Goal: Browse casually: Explore the website without a specific task or goal

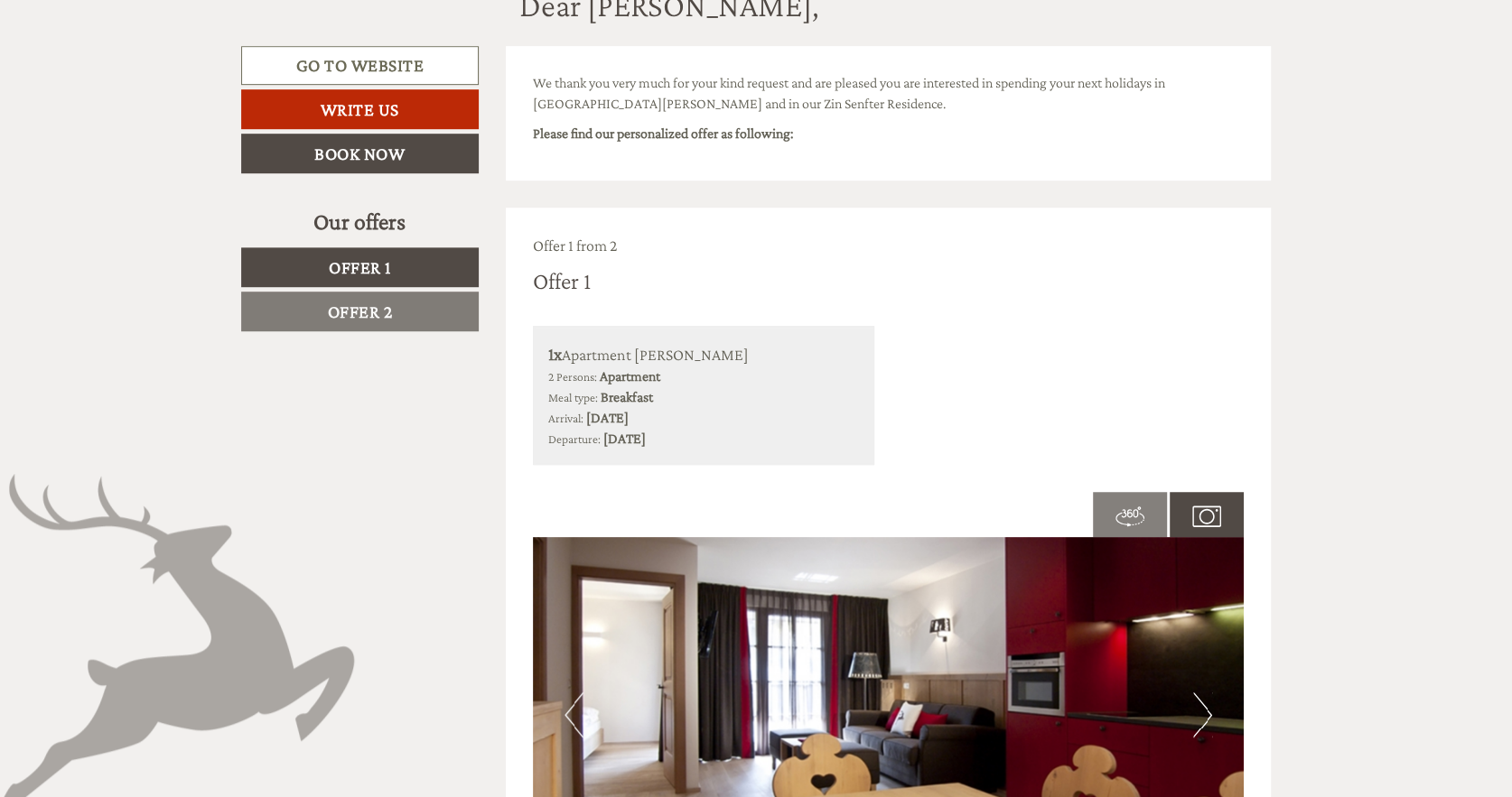
scroll to position [813, 0]
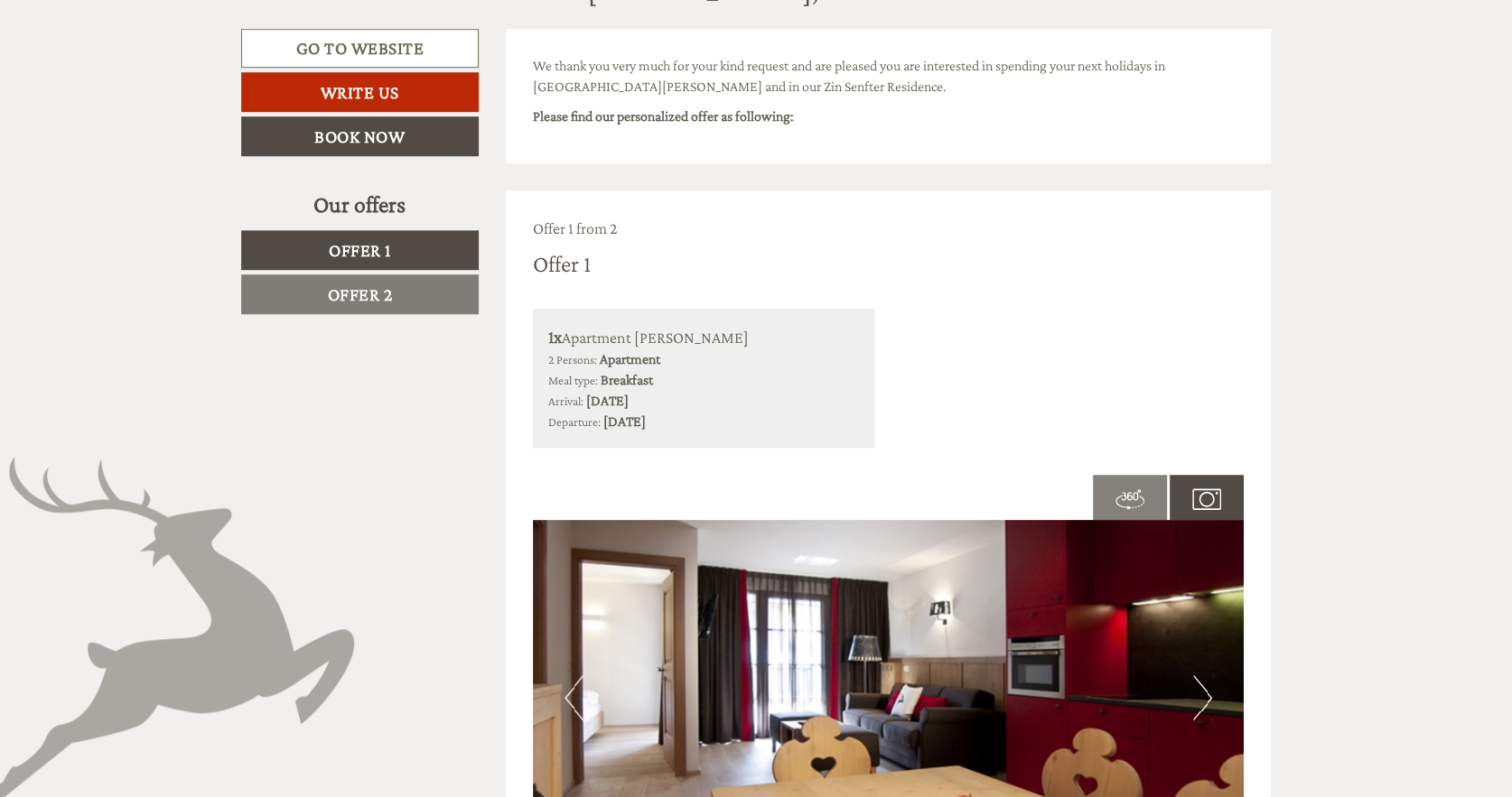
click at [391, 280] on link "Offer 2" at bounding box center [360, 294] width 237 height 40
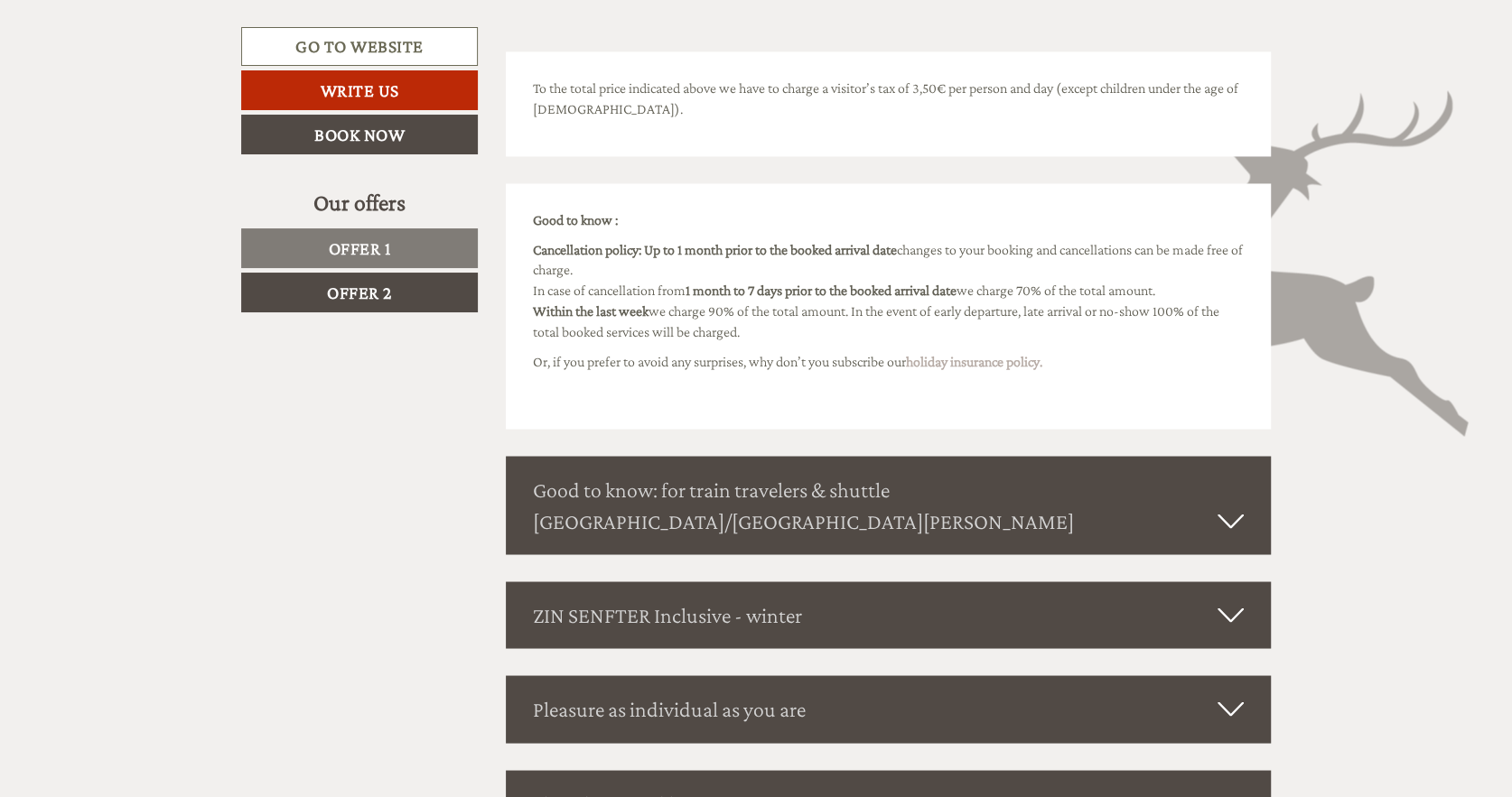
scroll to position [2216, 0]
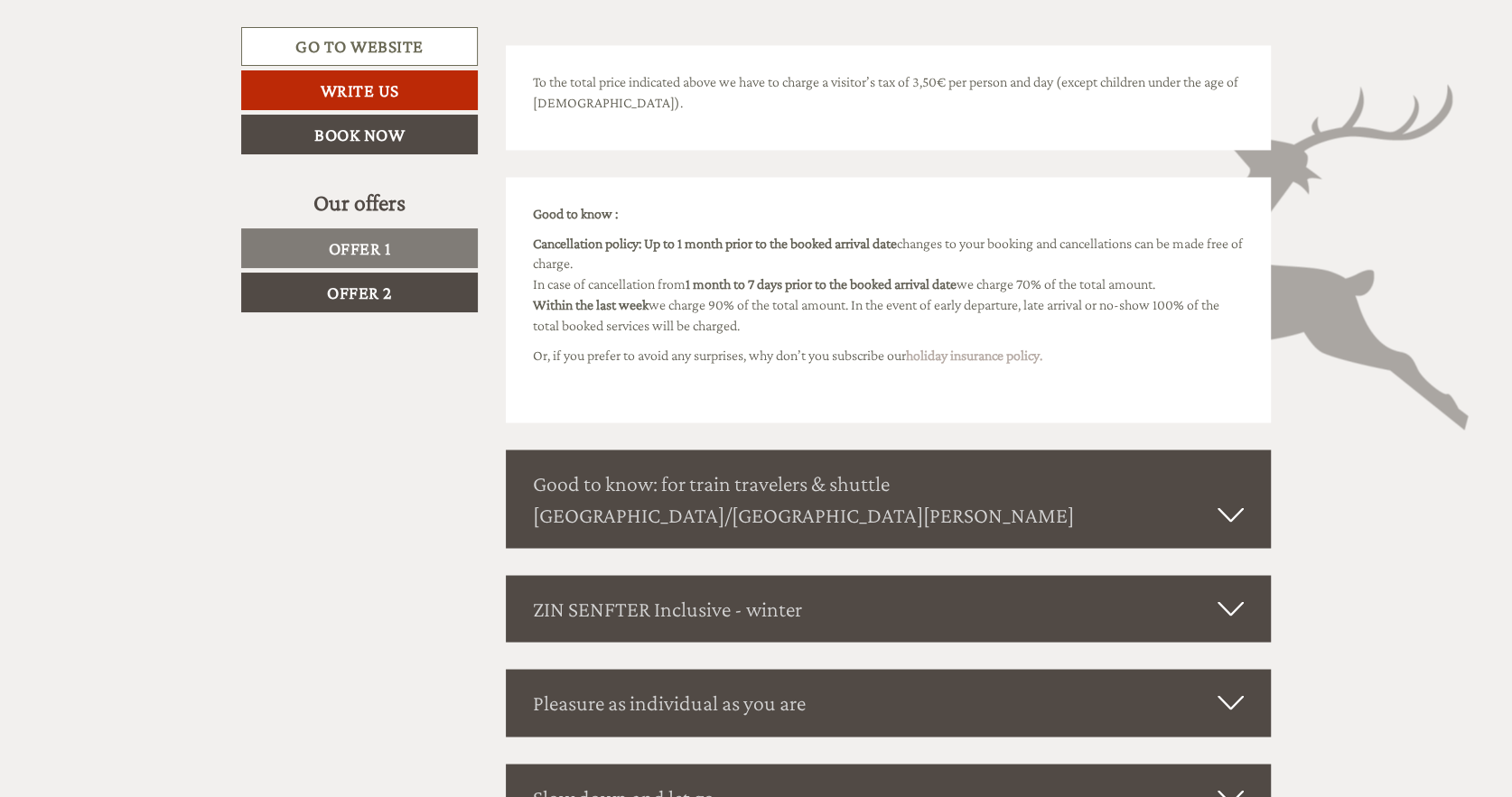
click at [426, 246] on link "Offer 1" at bounding box center [359, 248] width 236 height 40
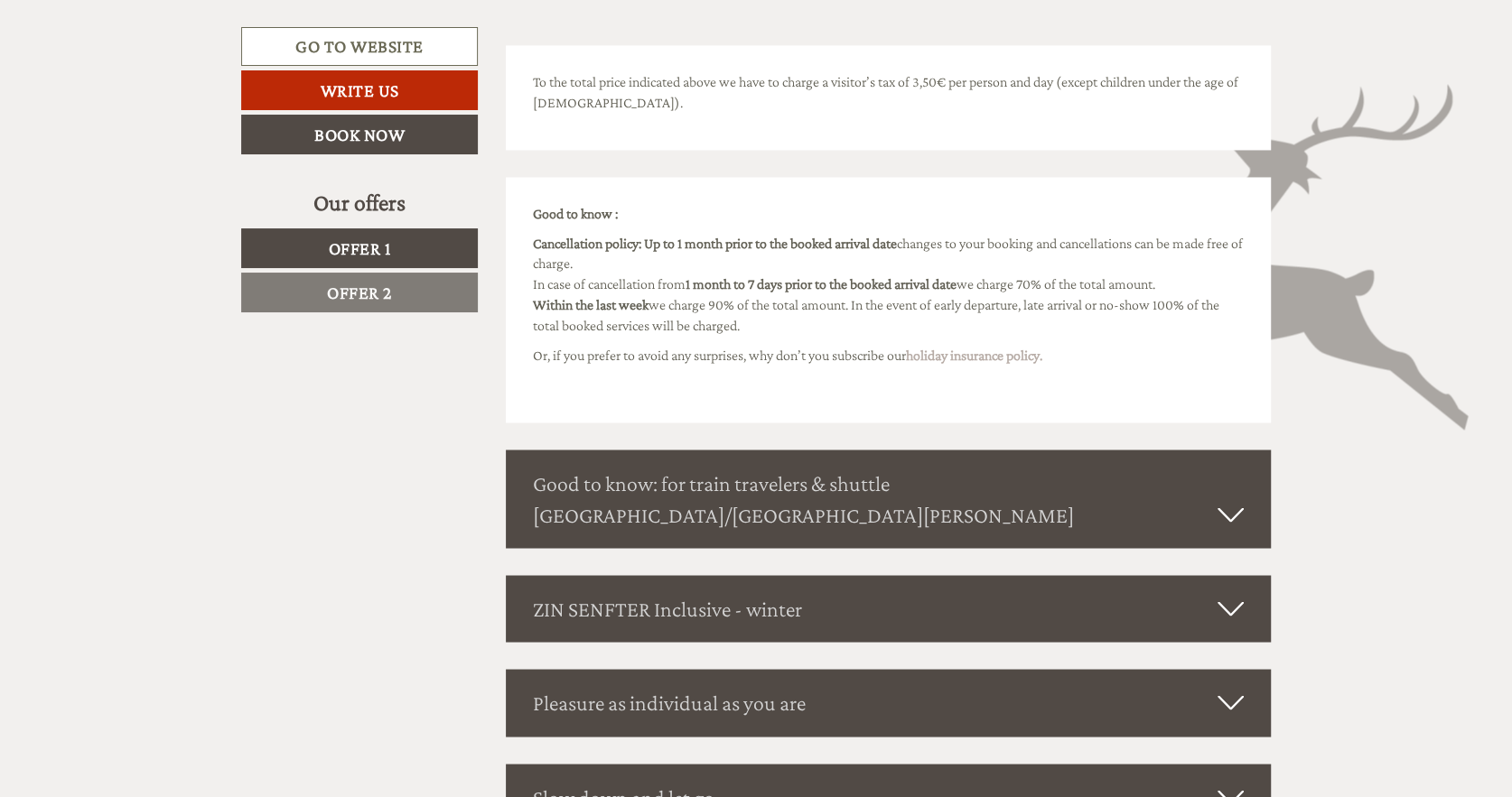
scroll to position [1004, 0]
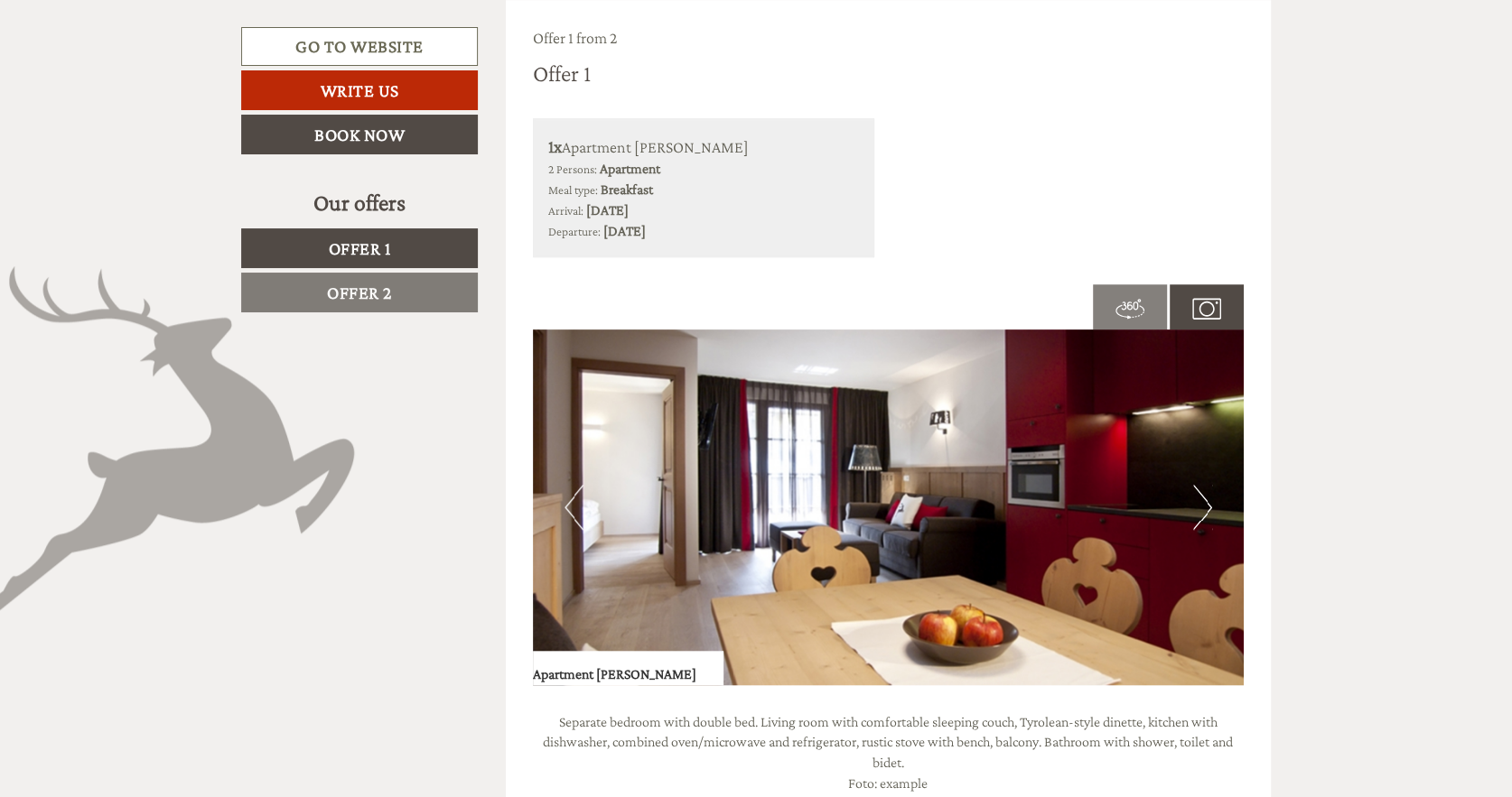
click at [1204, 314] on img at bounding box center [1206, 309] width 29 height 29
click at [1207, 508] on button "Next" at bounding box center [1202, 508] width 19 height 45
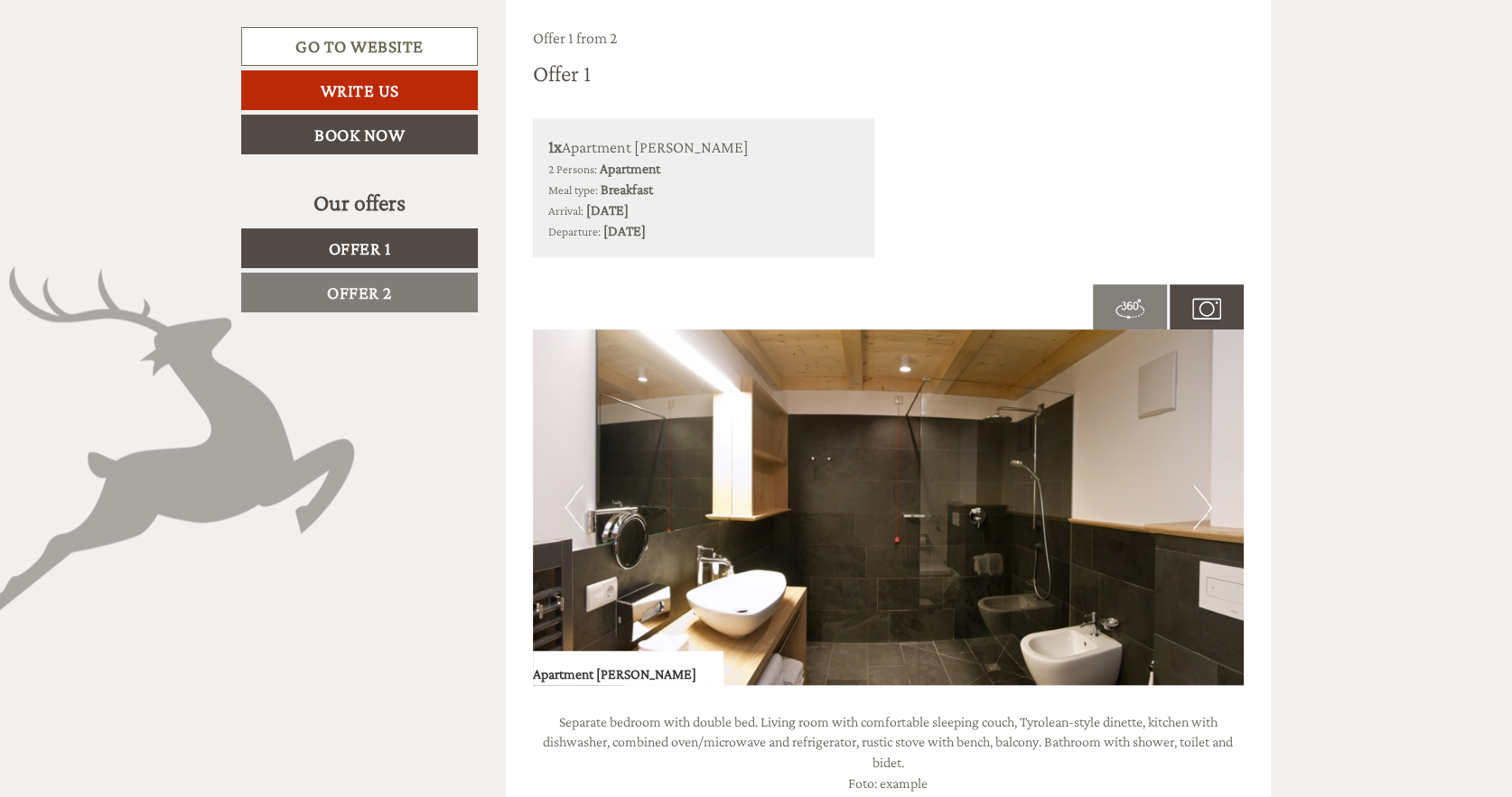
click at [1207, 508] on button "Next" at bounding box center [1202, 508] width 19 height 45
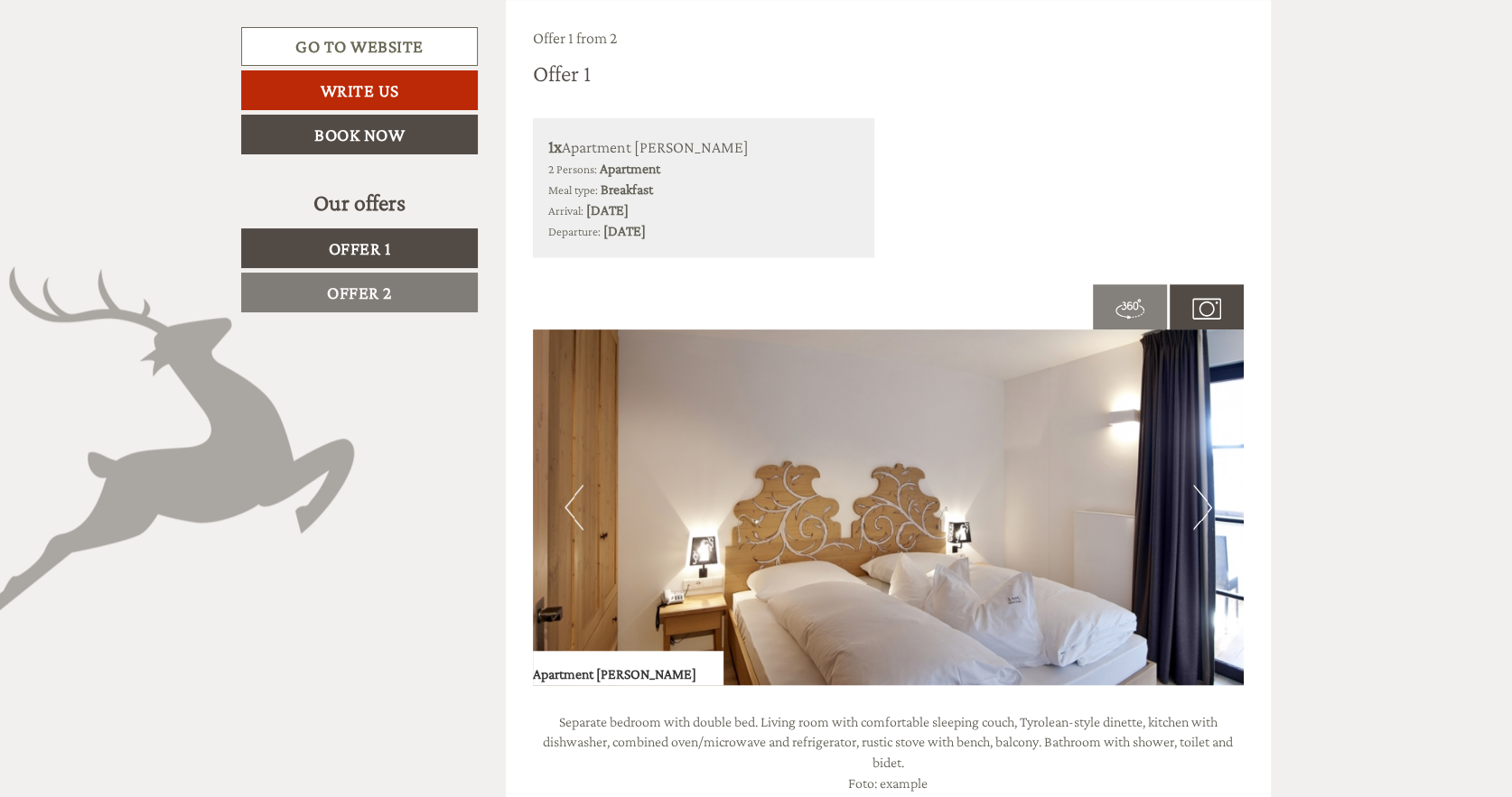
click at [1207, 508] on button "Next" at bounding box center [1202, 508] width 19 height 45
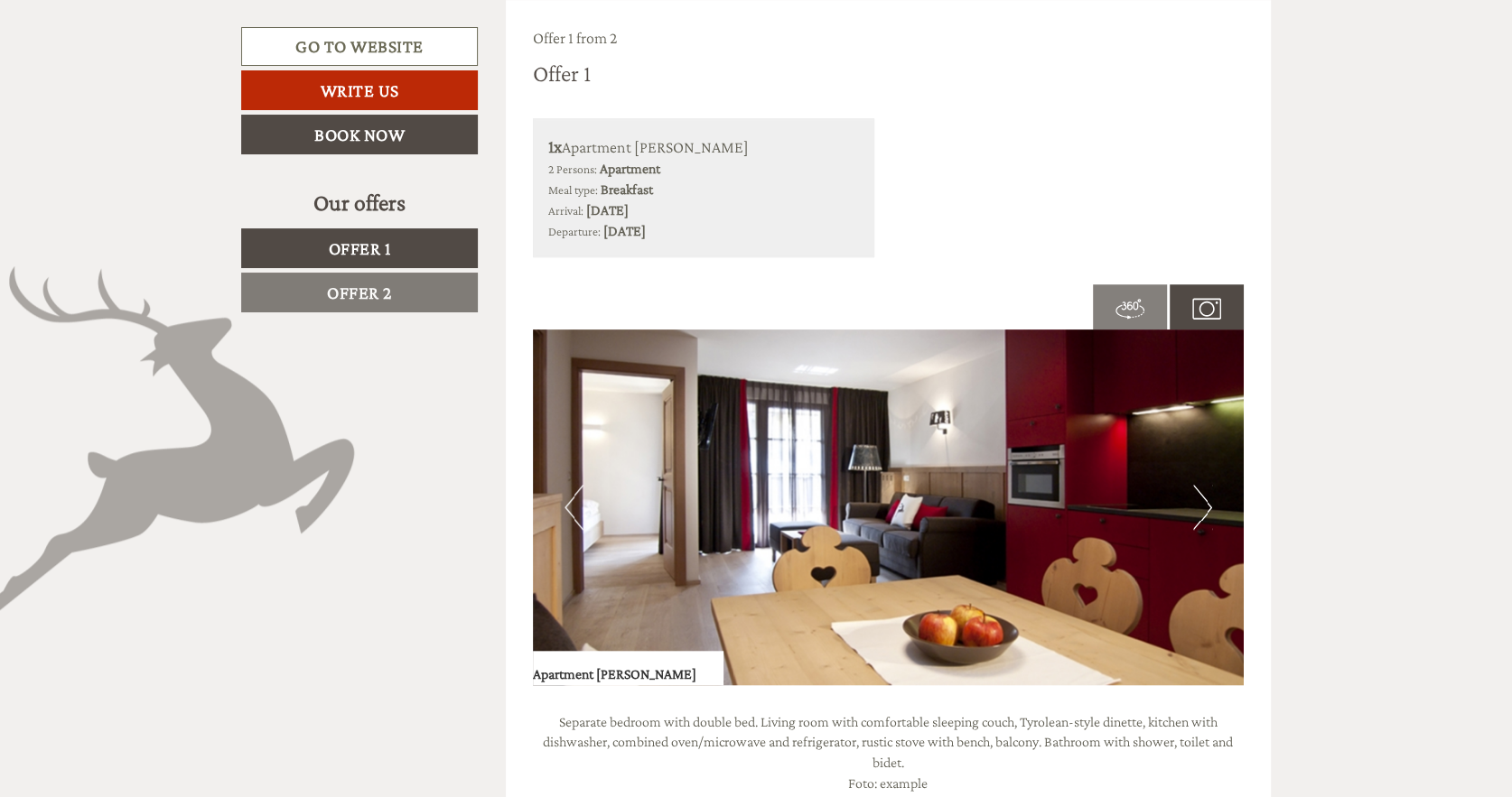
click at [1207, 508] on button "Next" at bounding box center [1202, 508] width 19 height 45
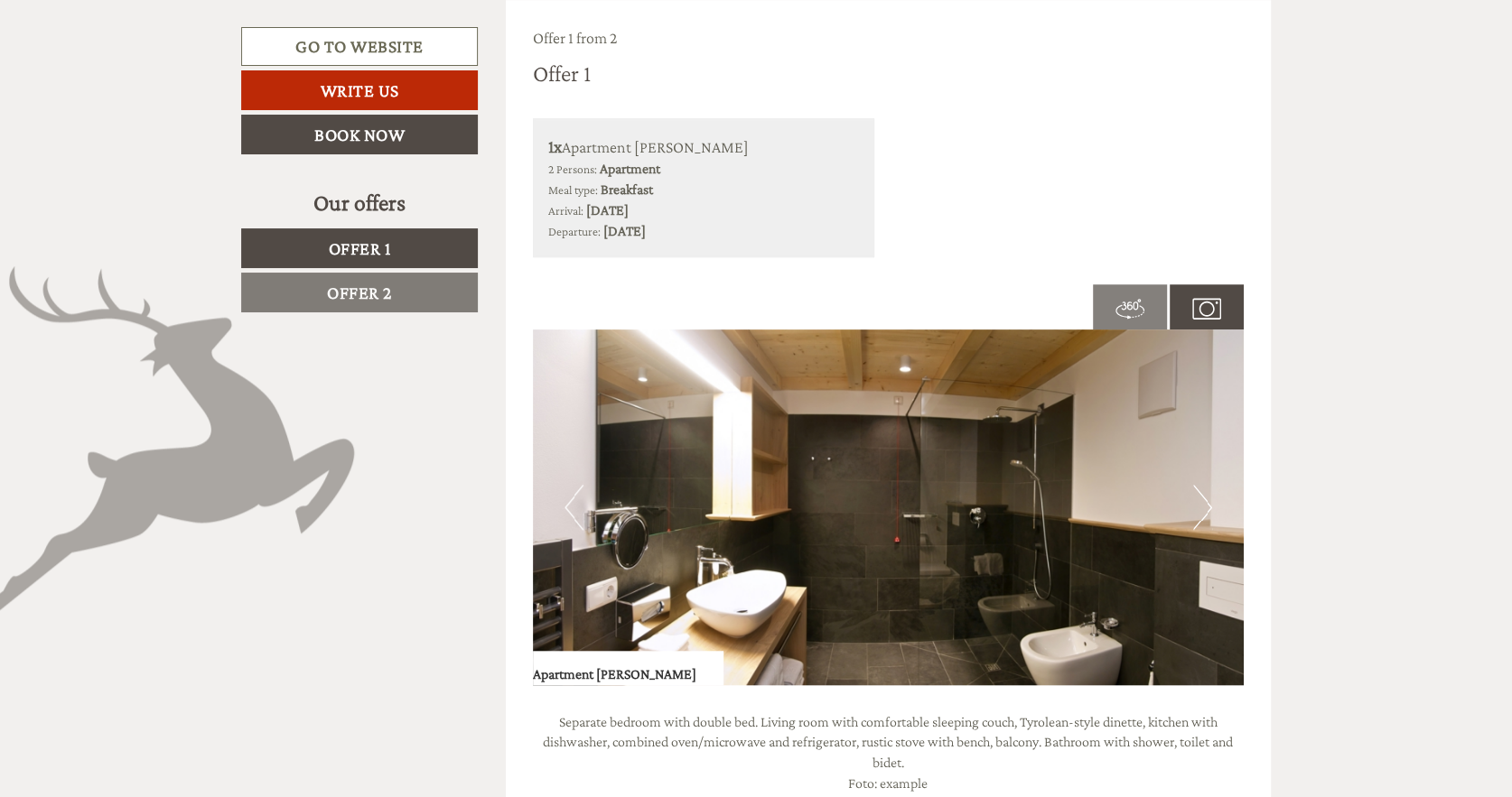
click at [1207, 508] on button "Next" at bounding box center [1202, 508] width 19 height 45
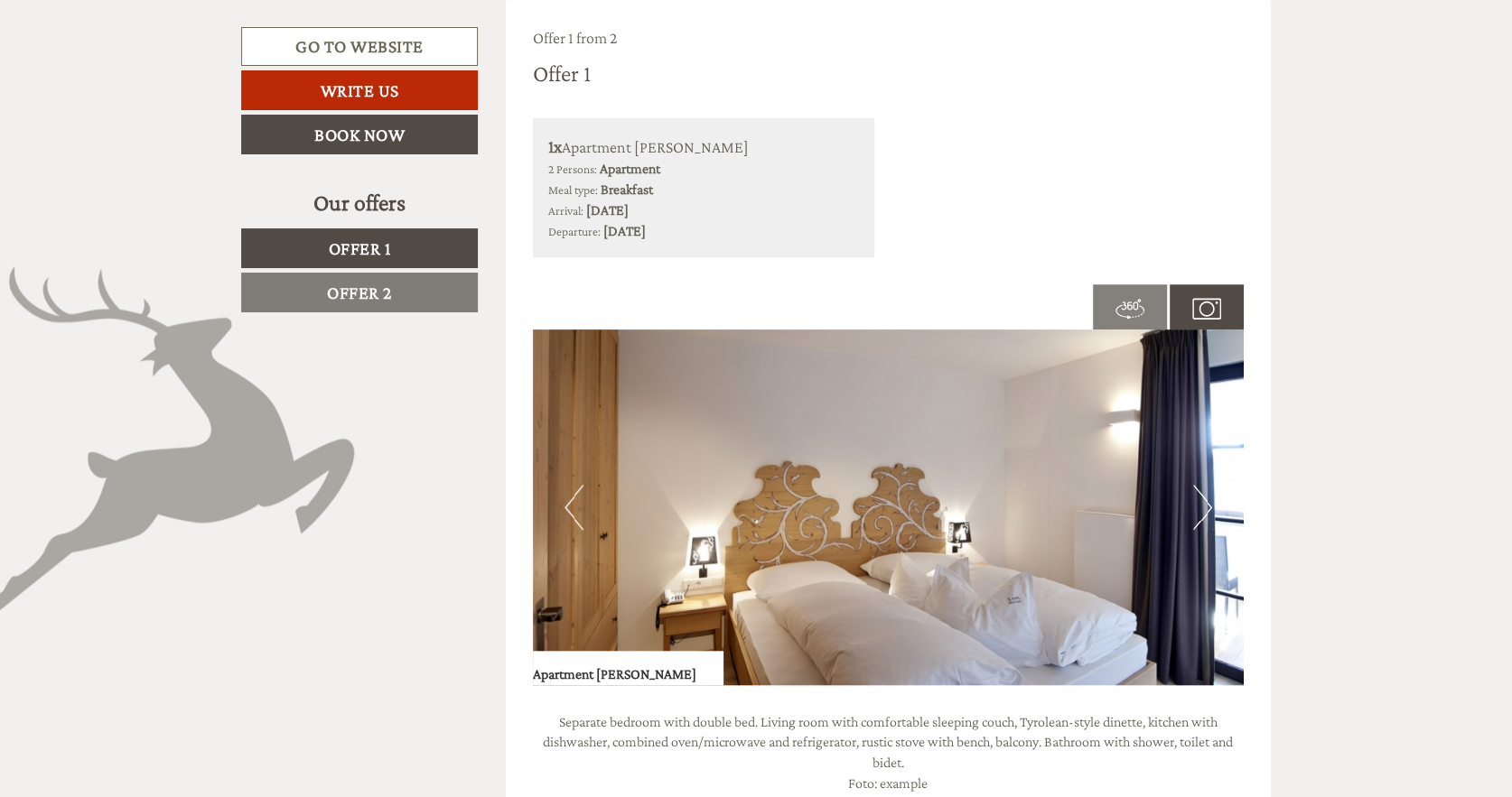
click at [1207, 508] on button "Next" at bounding box center [1202, 508] width 19 height 45
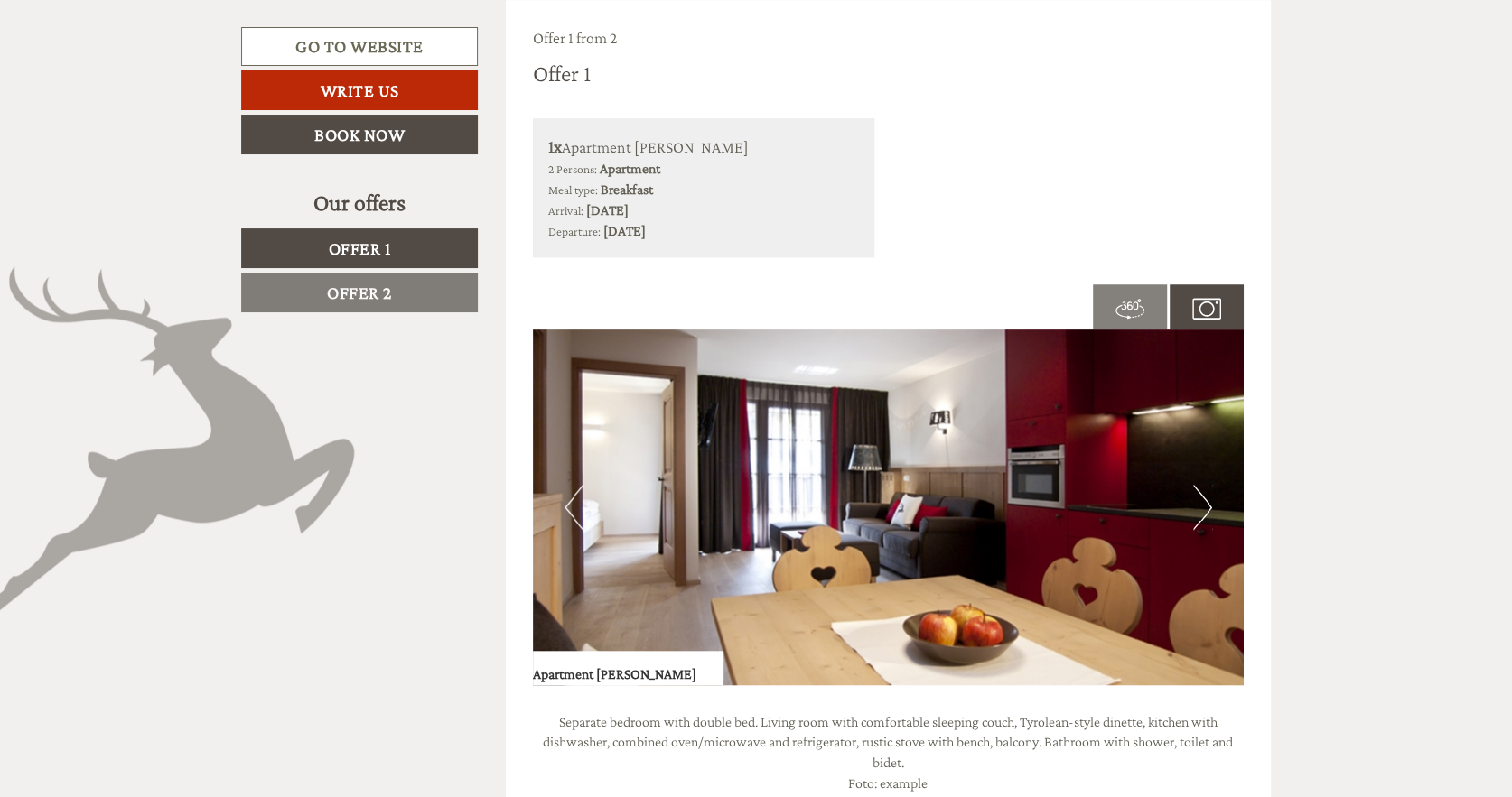
click at [373, 284] on span "Offer 2" at bounding box center [359, 292] width 65 height 20
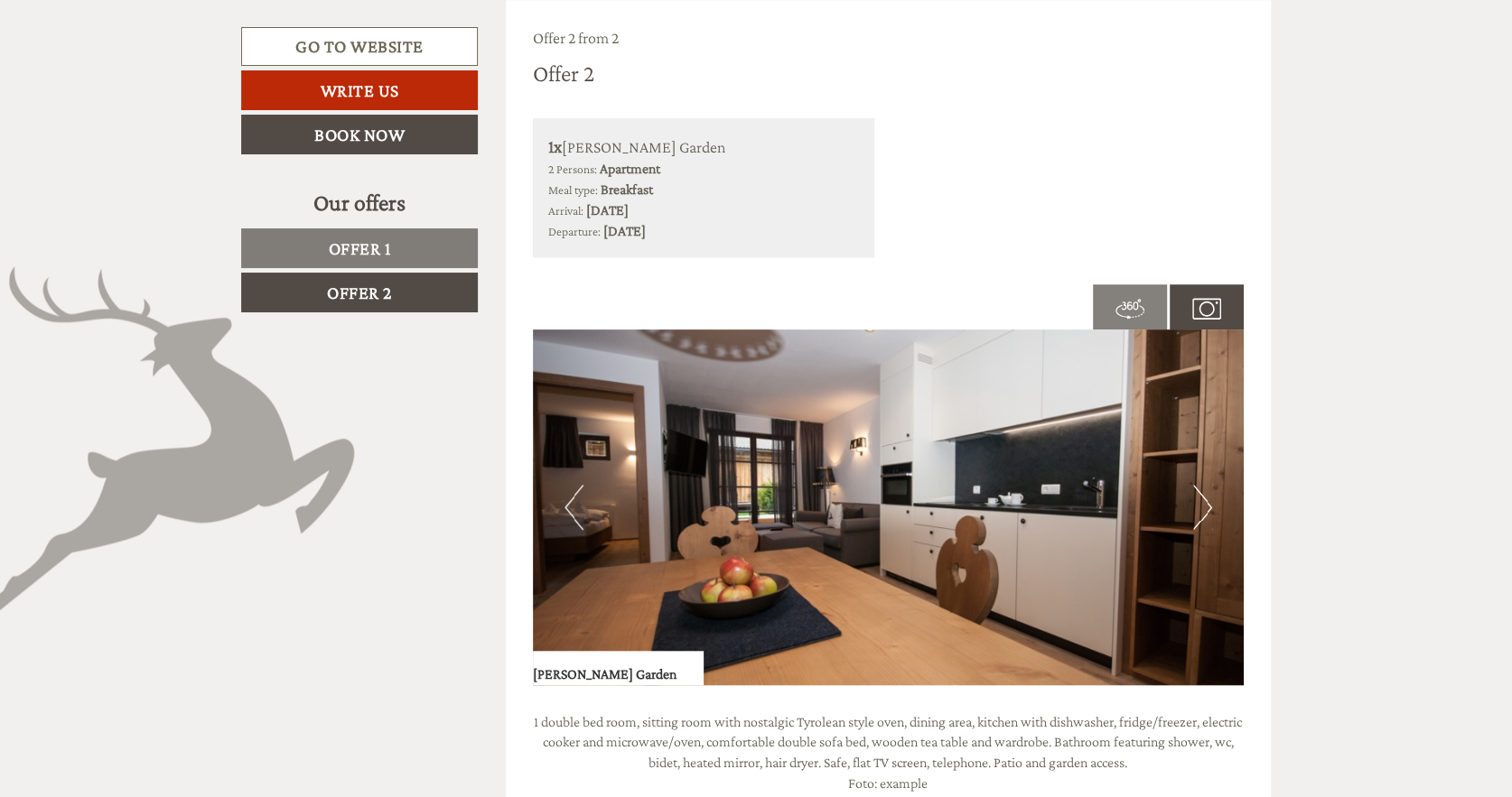
click at [1210, 500] on button "Next" at bounding box center [1202, 508] width 19 height 45
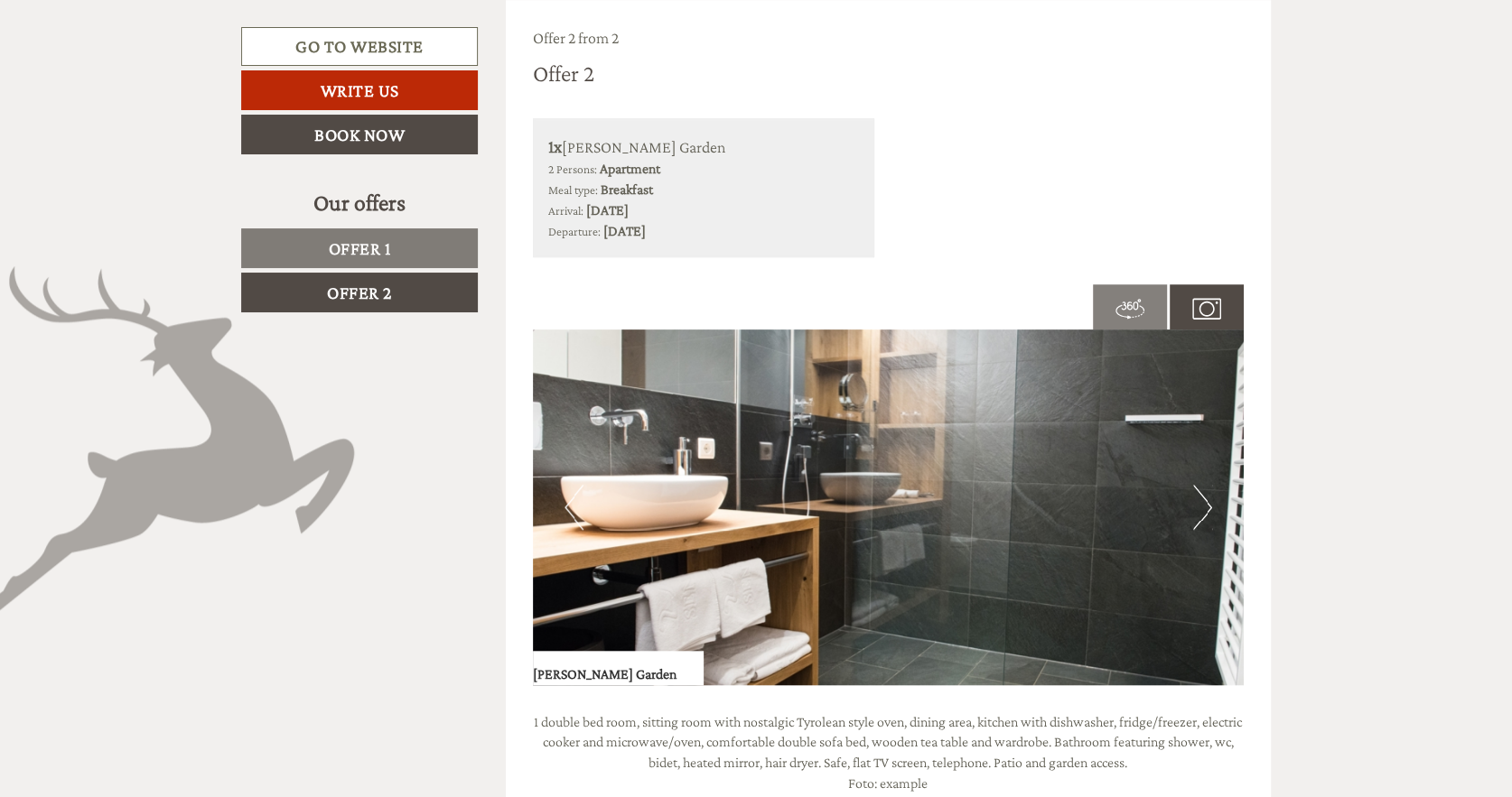
click at [1210, 500] on button "Next" at bounding box center [1202, 508] width 19 height 45
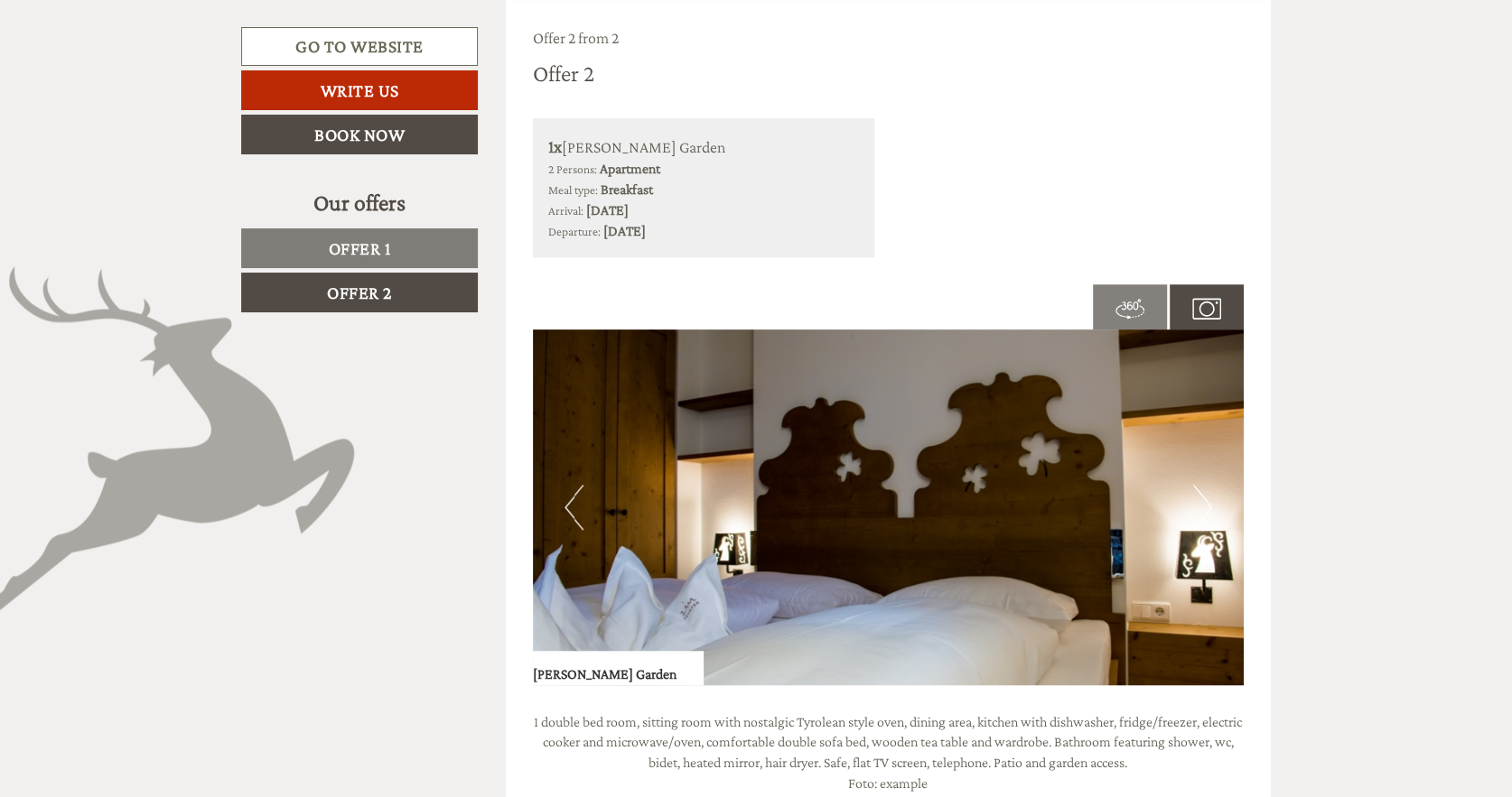
click at [1210, 500] on button "Next" at bounding box center [1202, 508] width 19 height 45
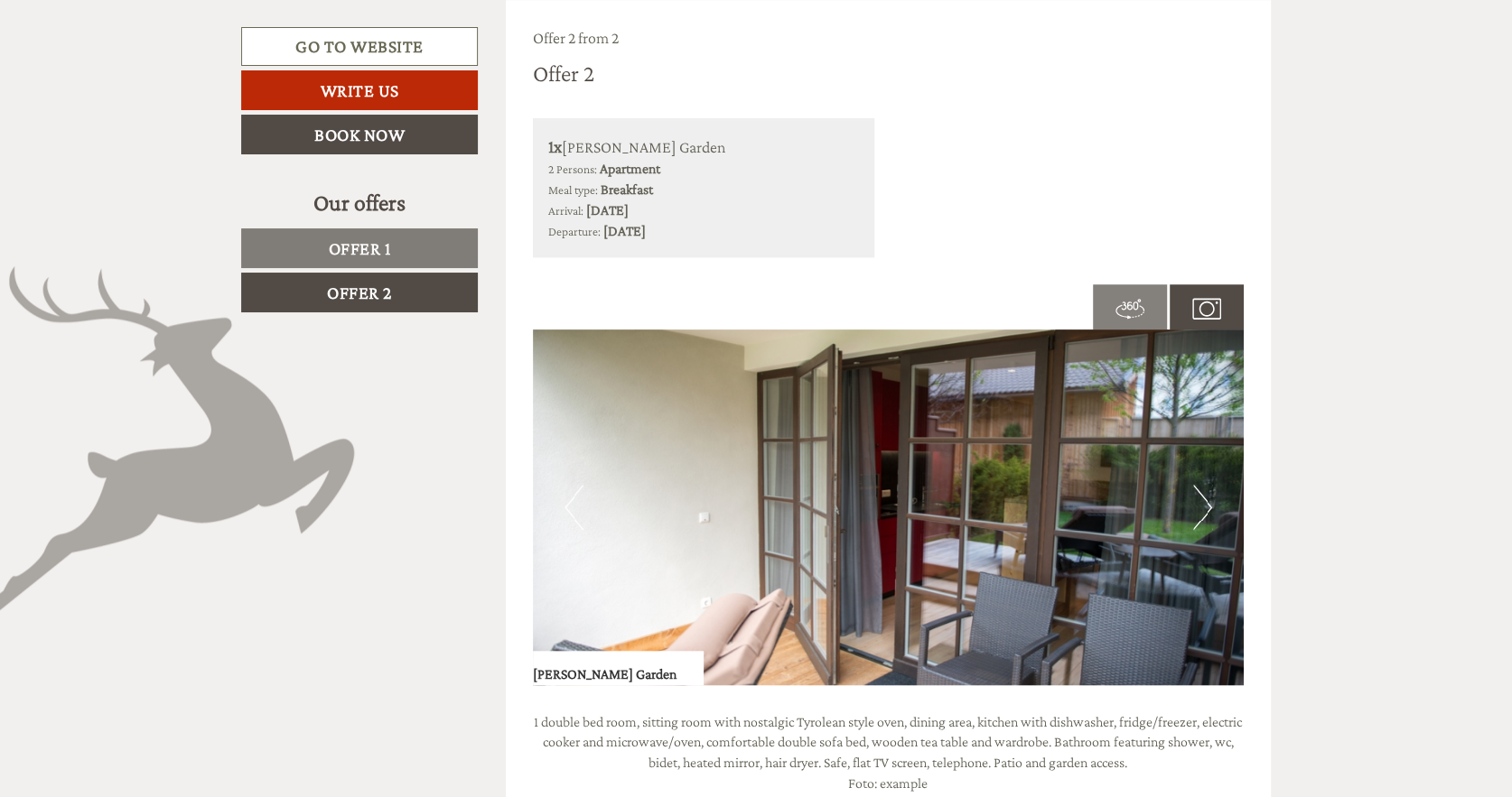
click at [1210, 500] on button "Next" at bounding box center [1202, 508] width 19 height 45
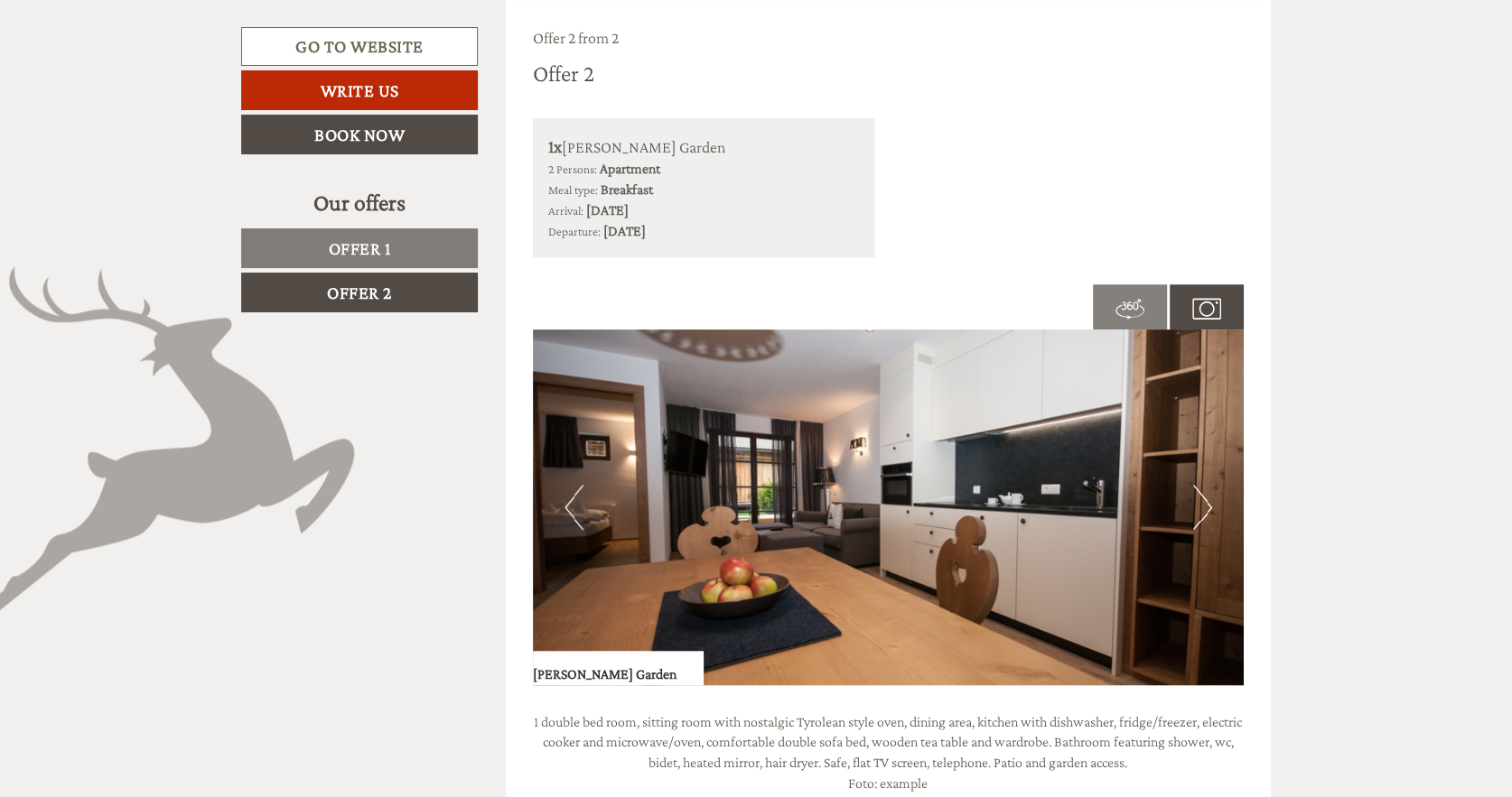
click at [570, 504] on button "Previous" at bounding box center [574, 508] width 19 height 45
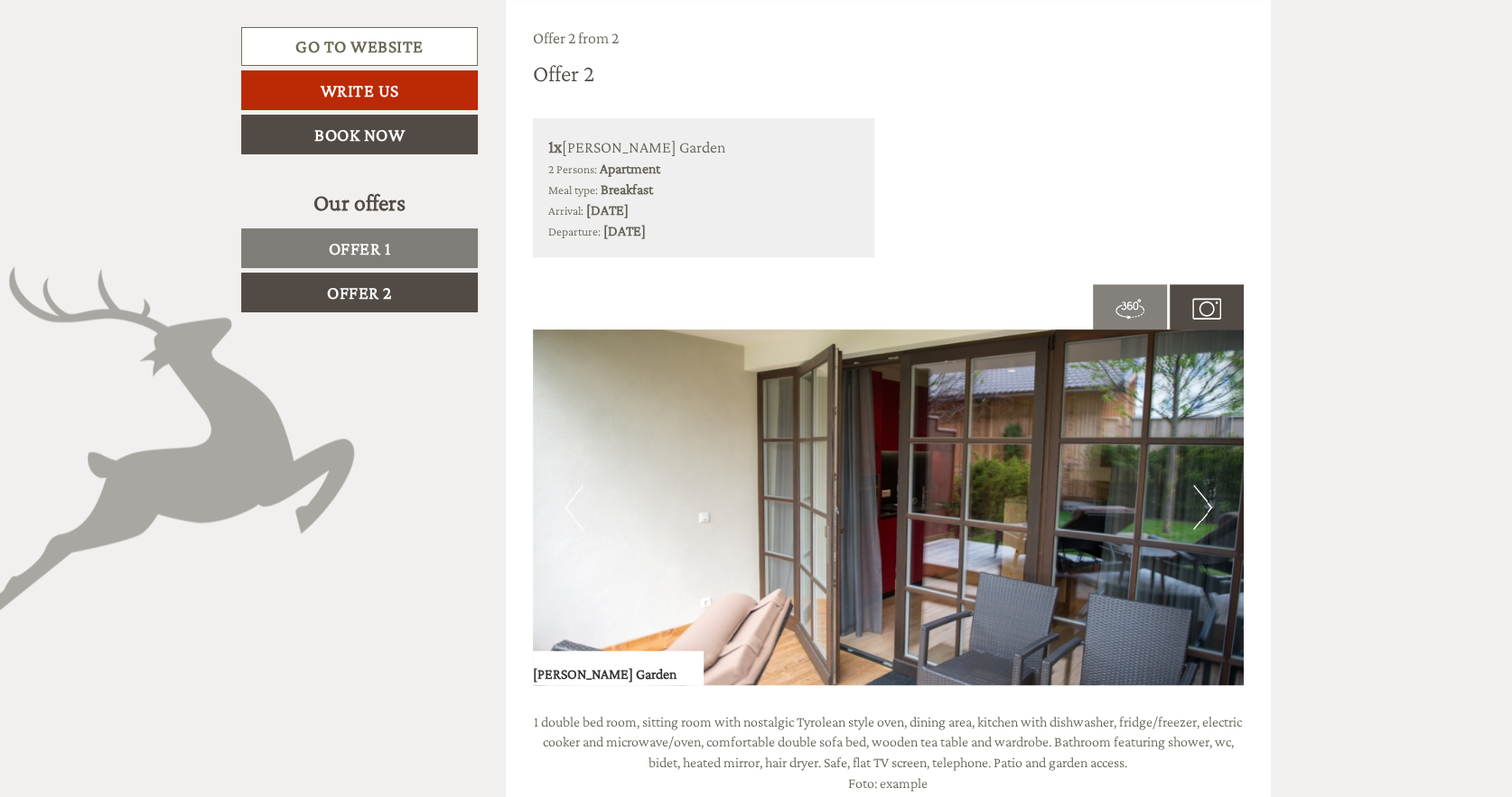
click at [570, 504] on button "Previous" at bounding box center [574, 508] width 19 height 45
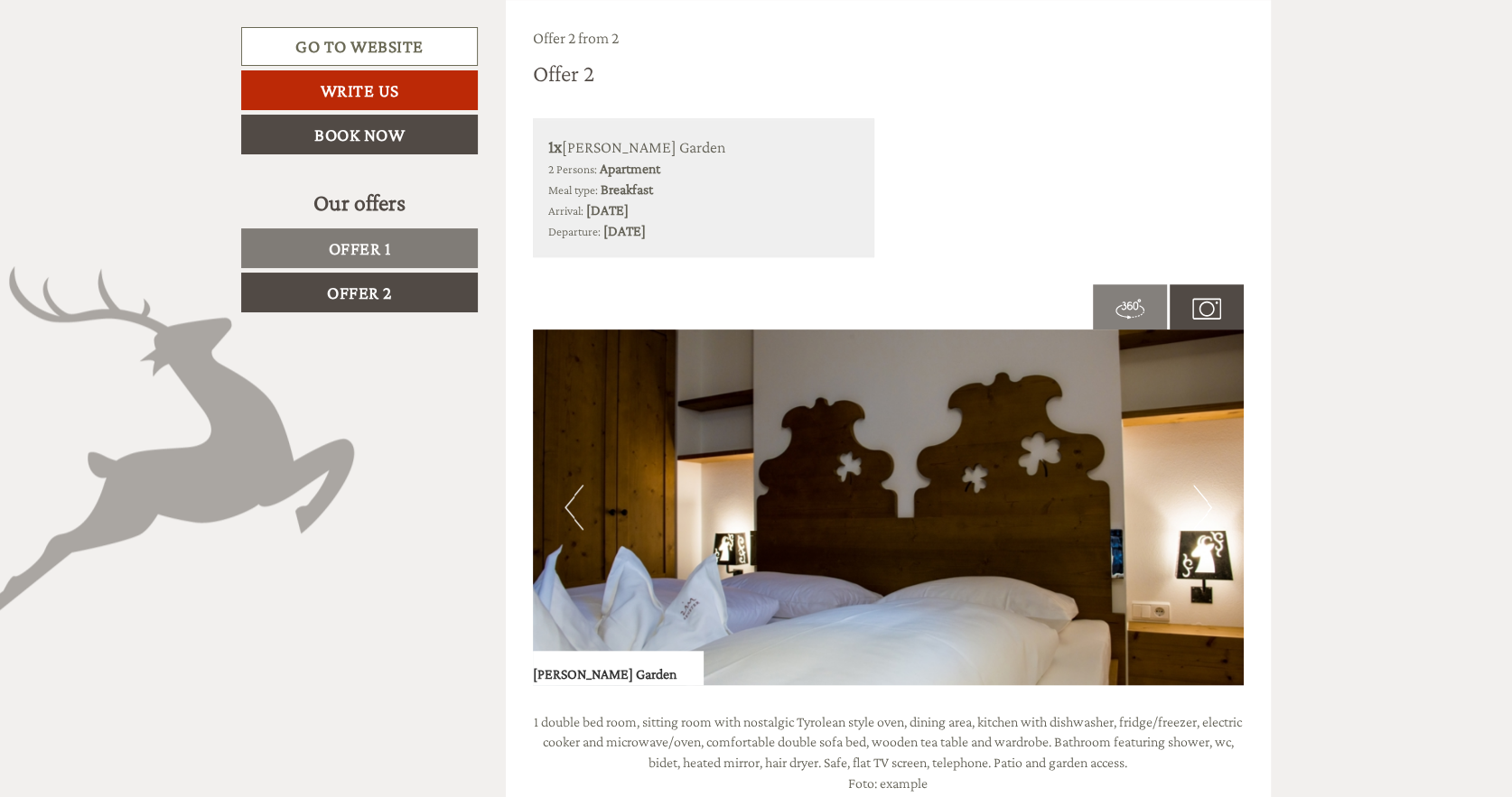
click at [570, 504] on button "Previous" at bounding box center [574, 508] width 19 height 45
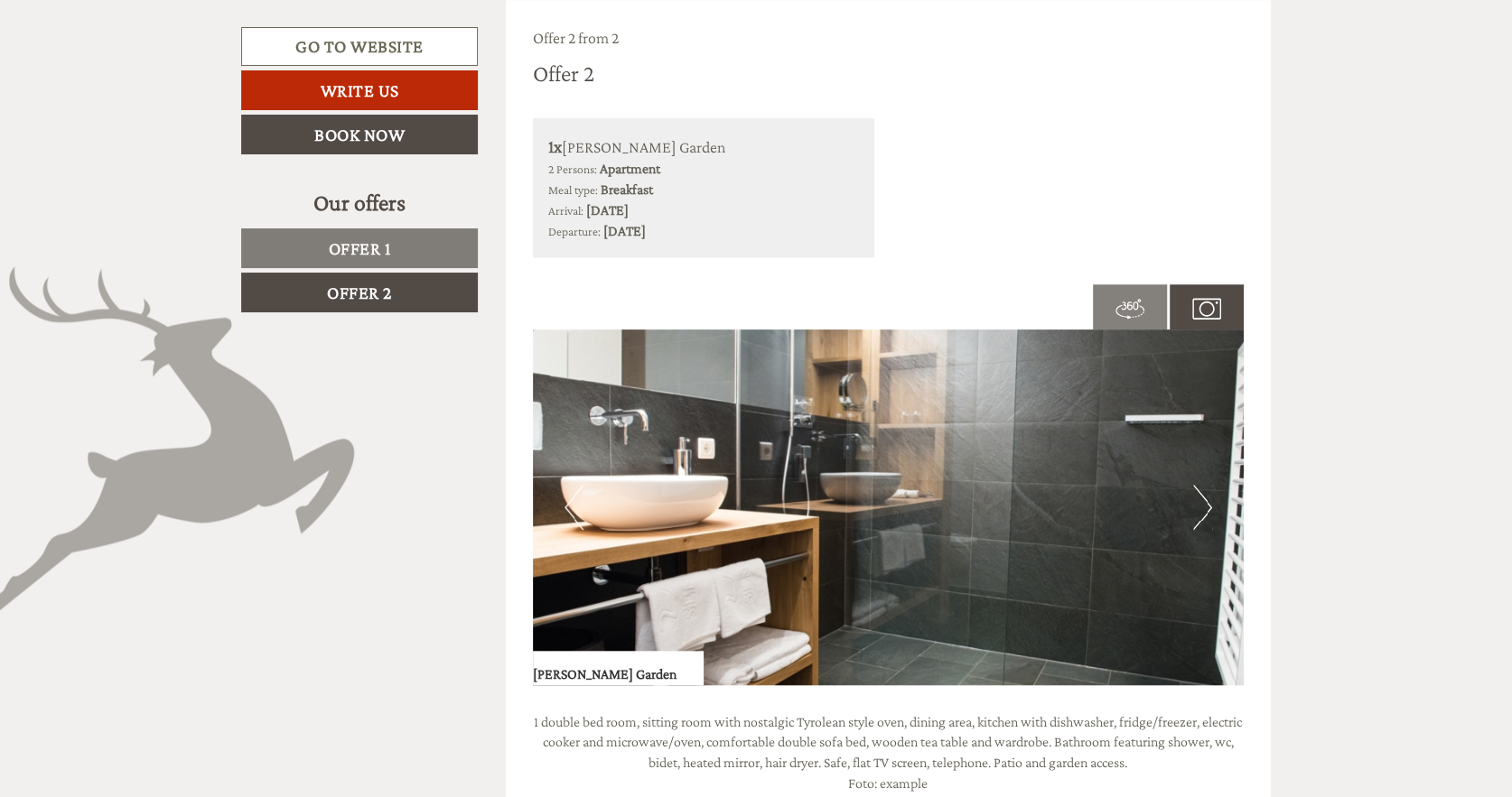
click at [570, 504] on button "Previous" at bounding box center [574, 508] width 19 height 45
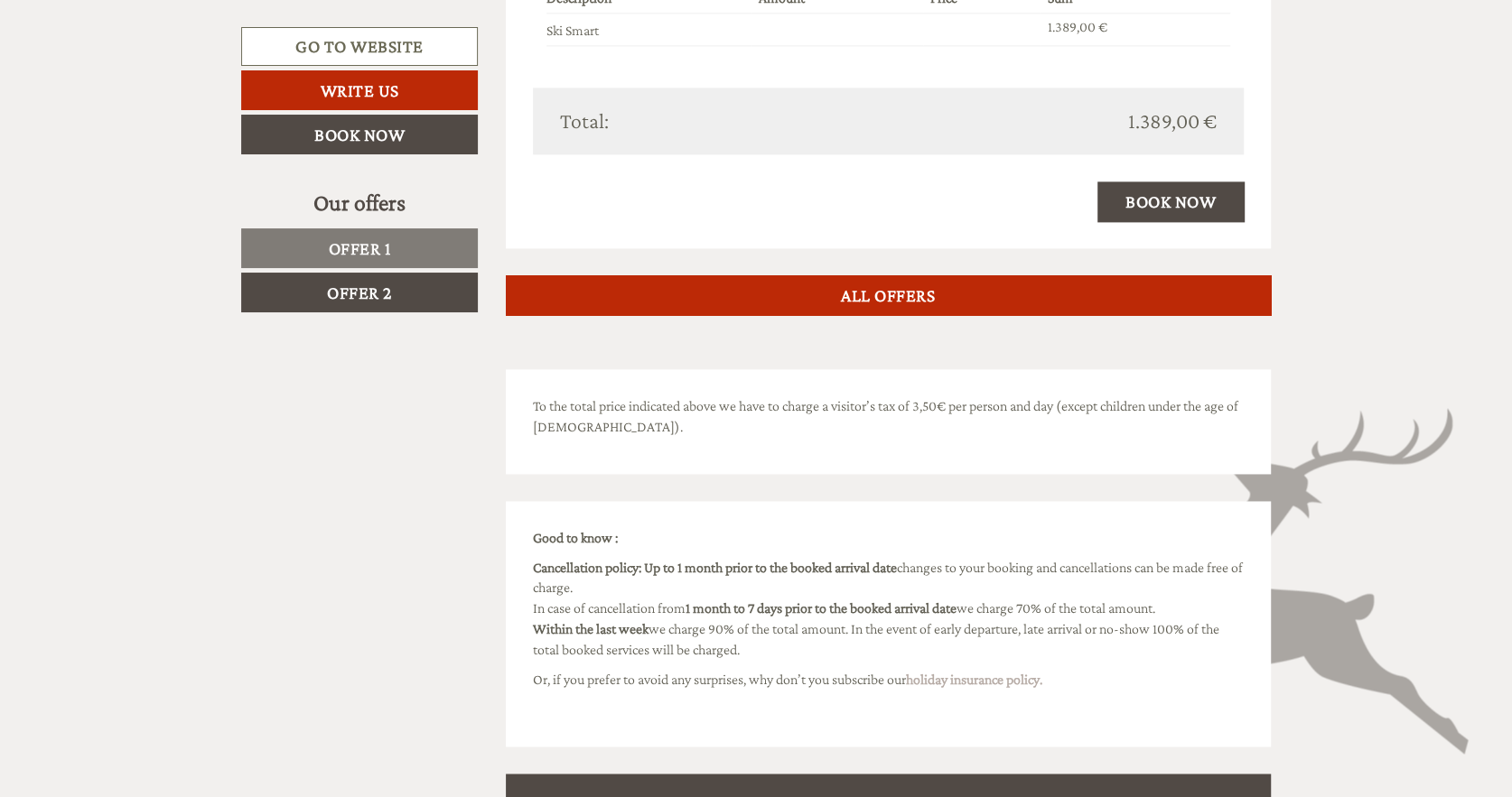
scroll to position [1903, 0]
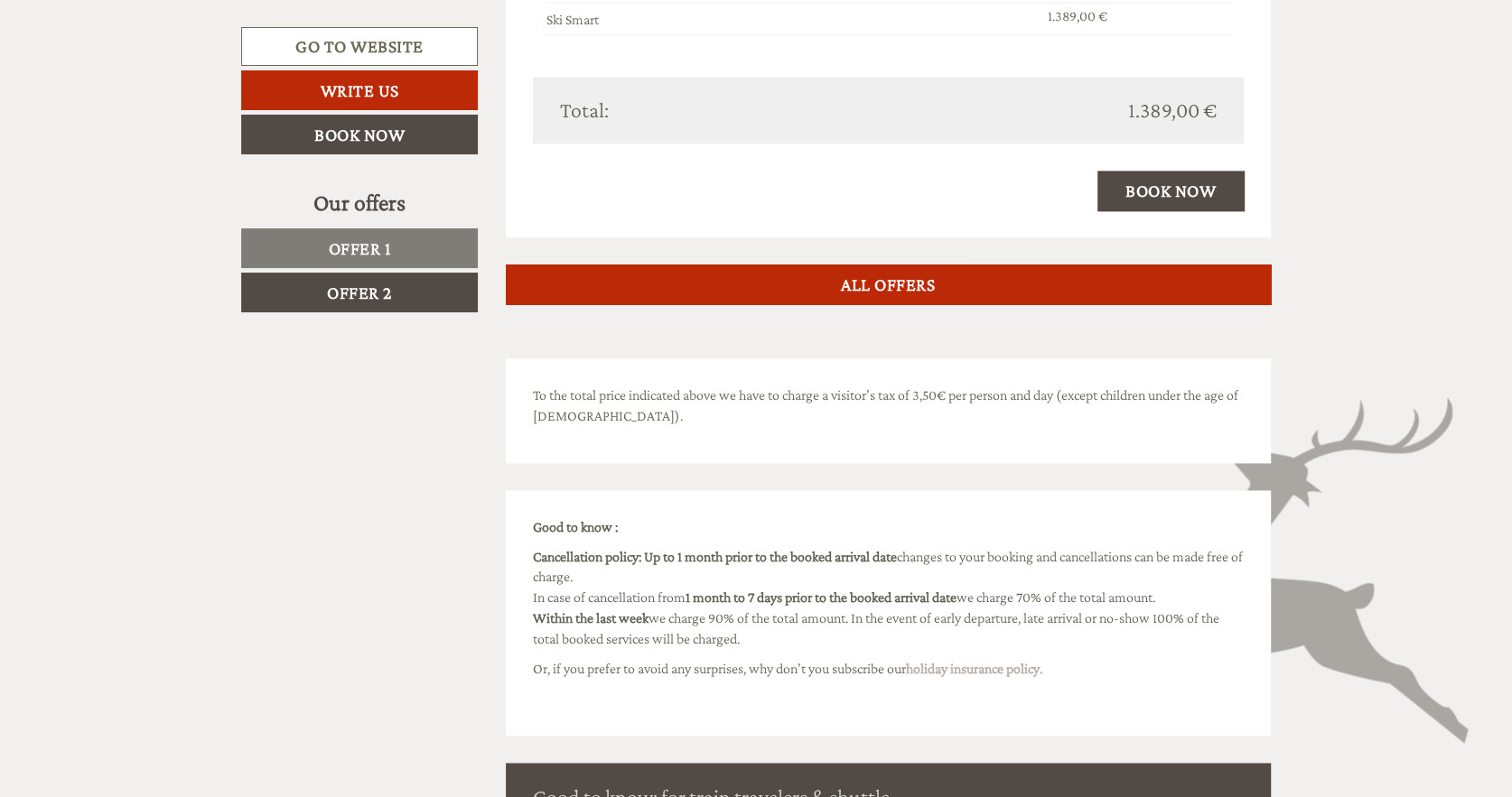
click at [799, 684] on p "Or, if you prefer to avoid any surprises, why don’t you subscribe our holiday i…" at bounding box center [888, 679] width 711 height 41
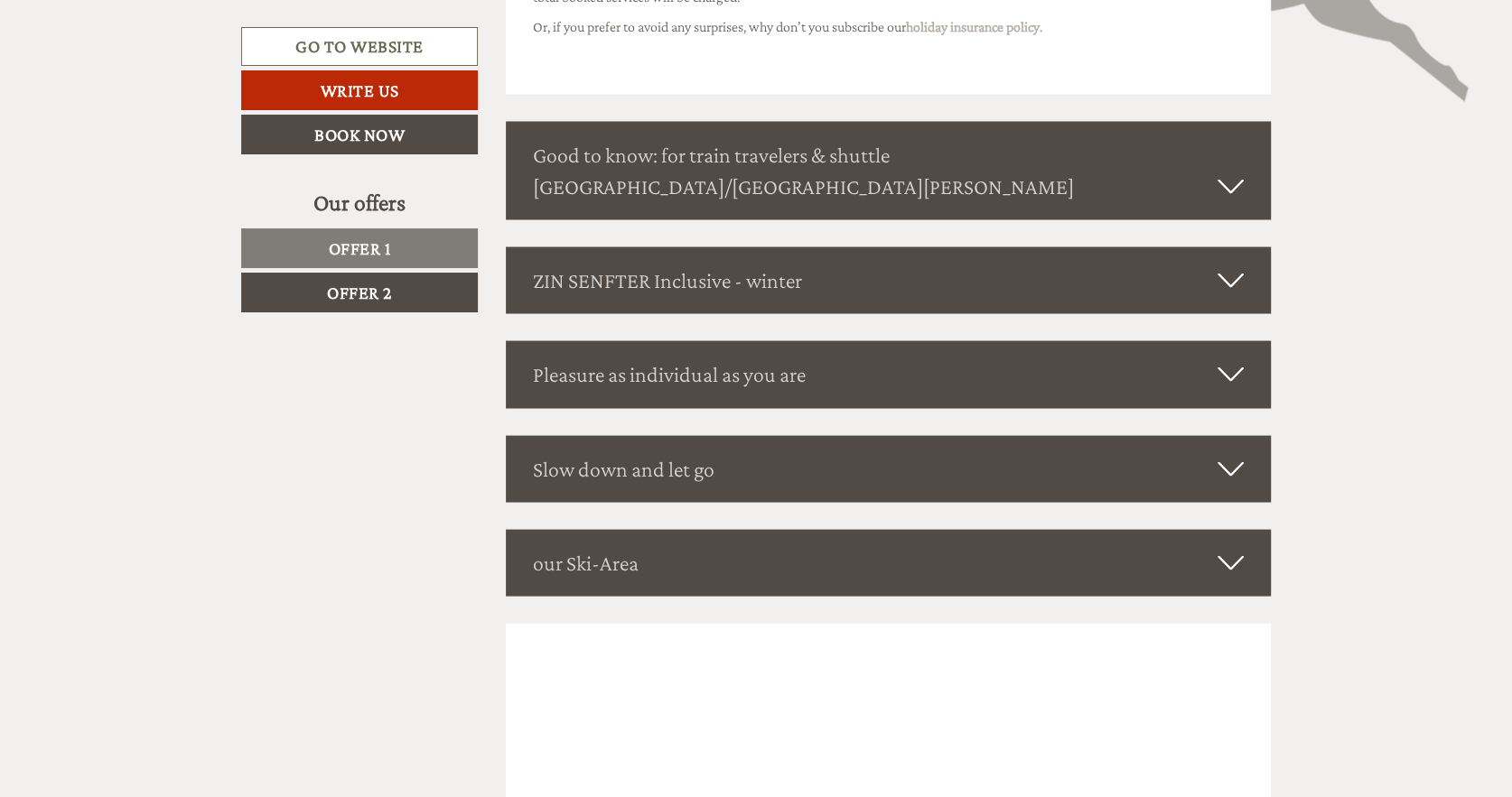
scroll to position [2577, 0]
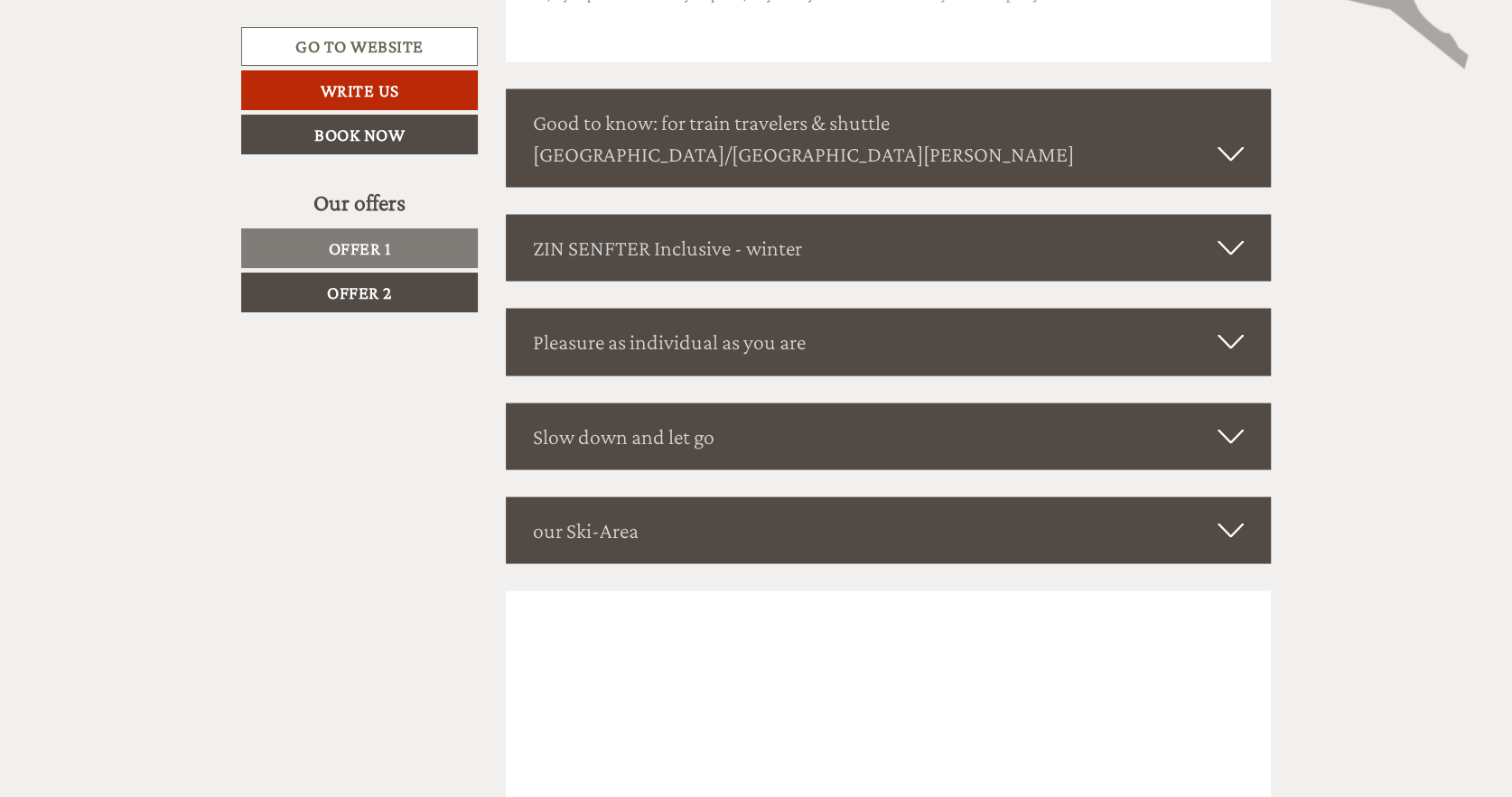
click at [1226, 229] on div "ZIN SENFTER Inclusive - winter" at bounding box center [889, 247] width 766 height 67
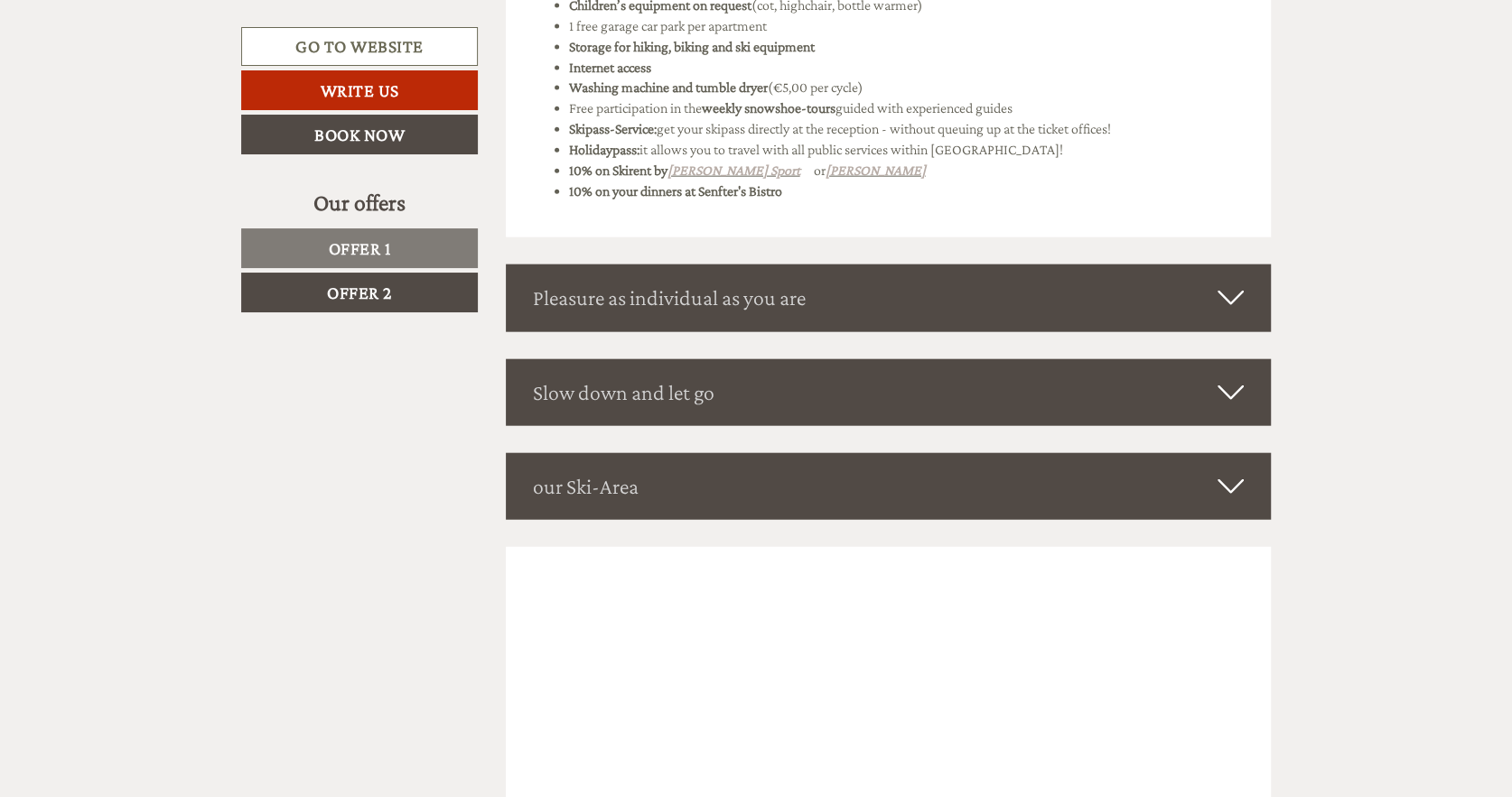
scroll to position [3203, 0]
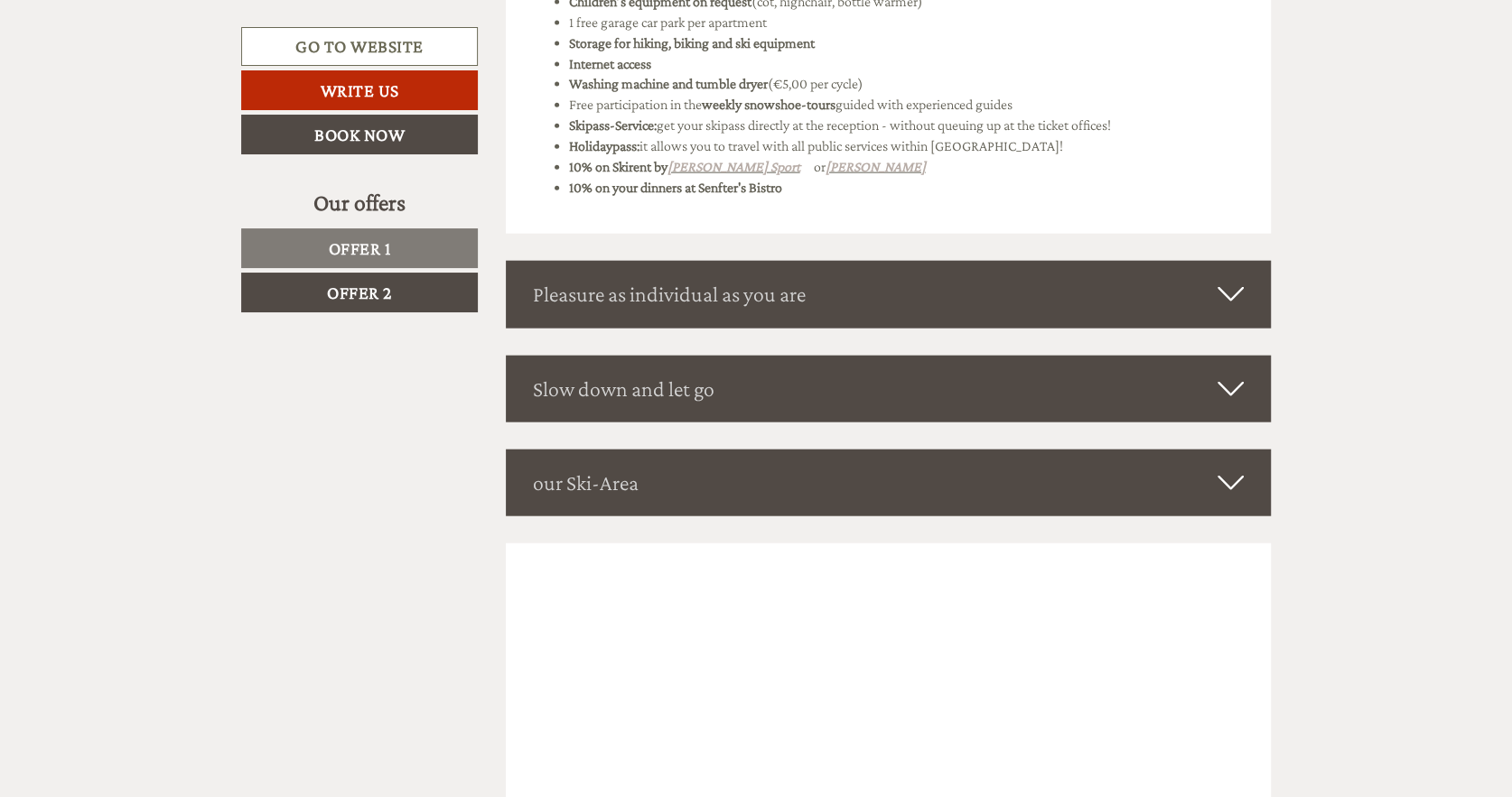
click at [1034, 278] on div "Pleasure as individual as you are" at bounding box center [889, 293] width 766 height 67
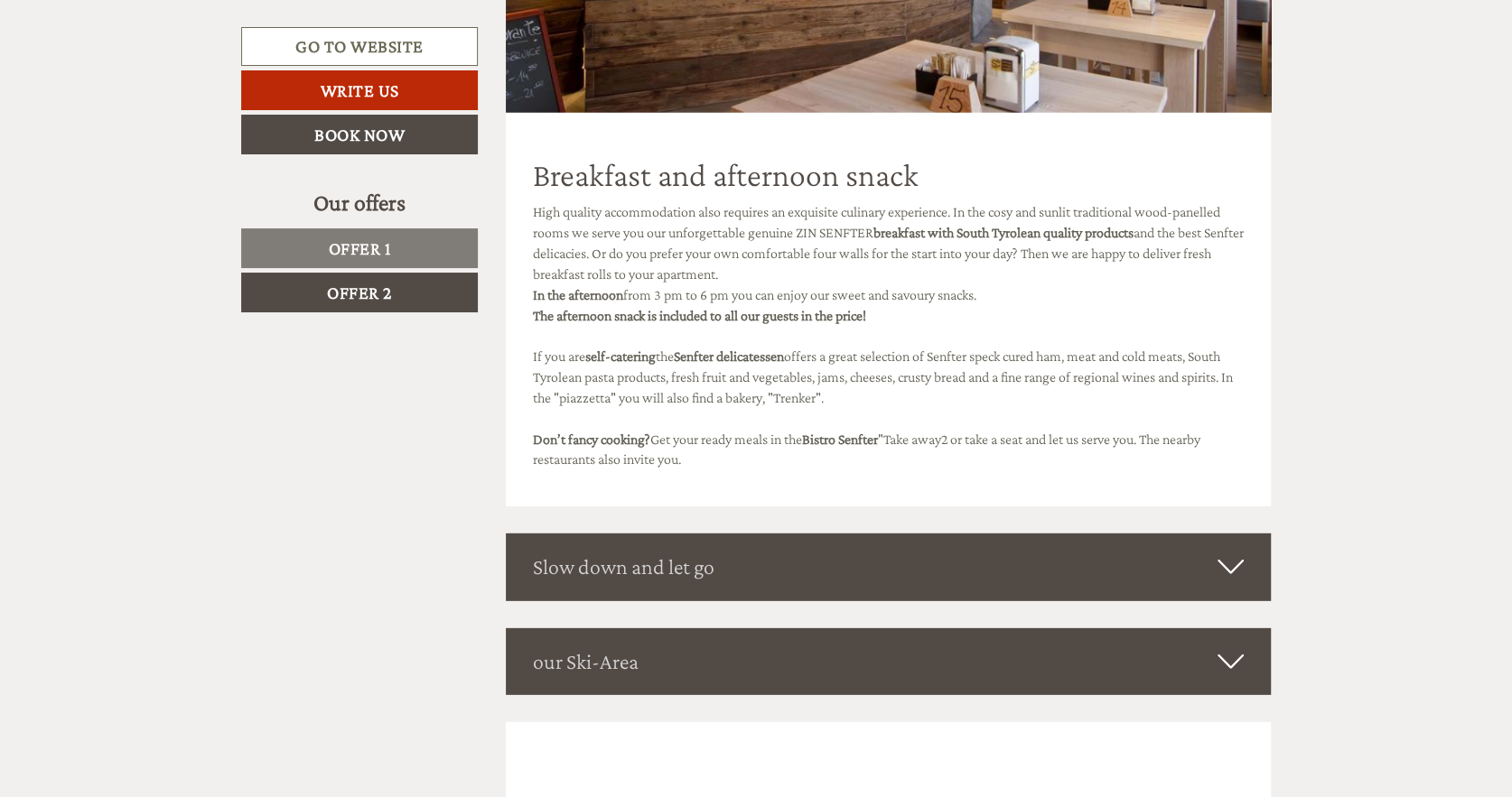
scroll to position [3963, 0]
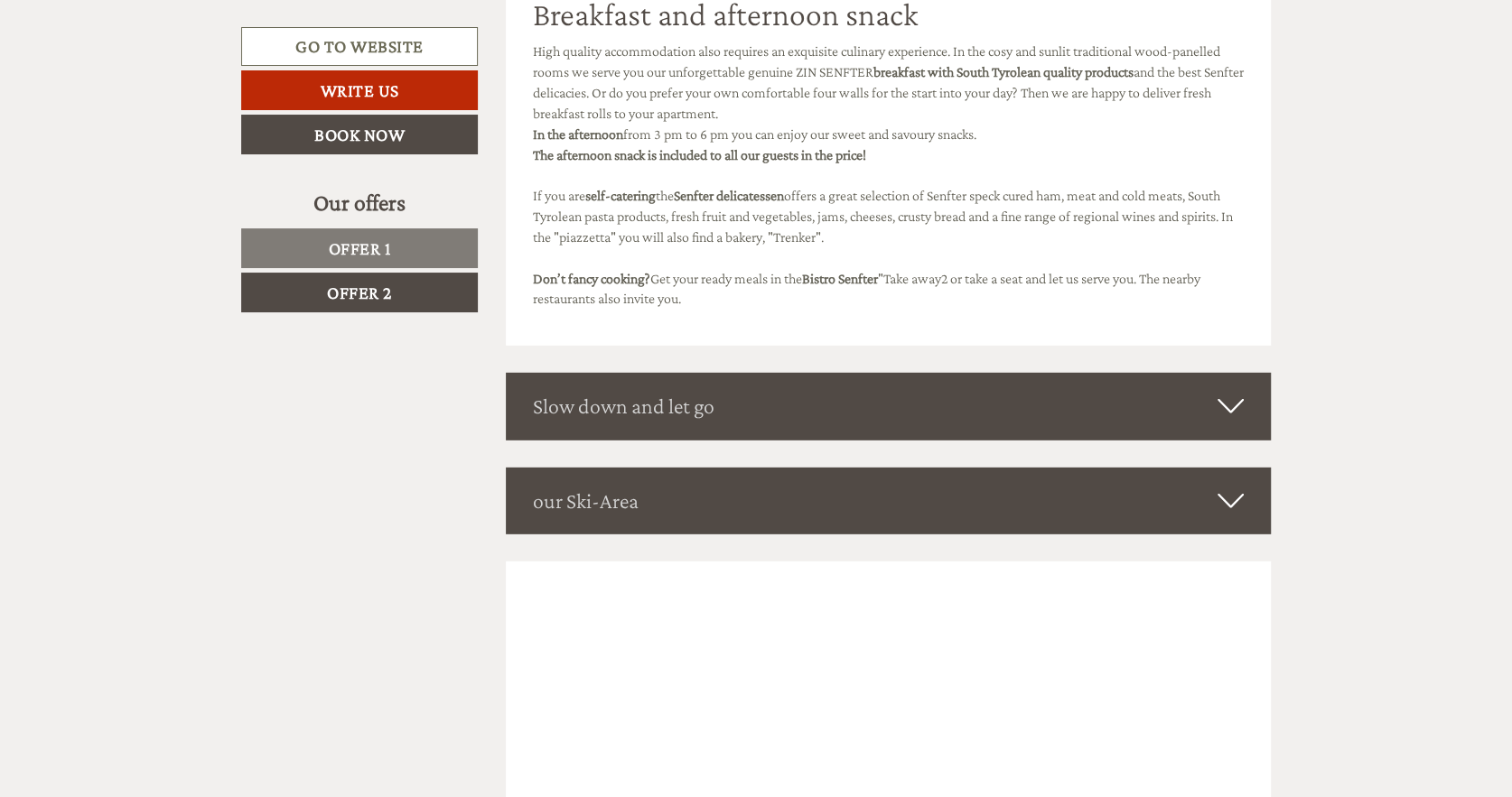
click at [1125, 380] on div "Slow down and let go" at bounding box center [889, 406] width 766 height 67
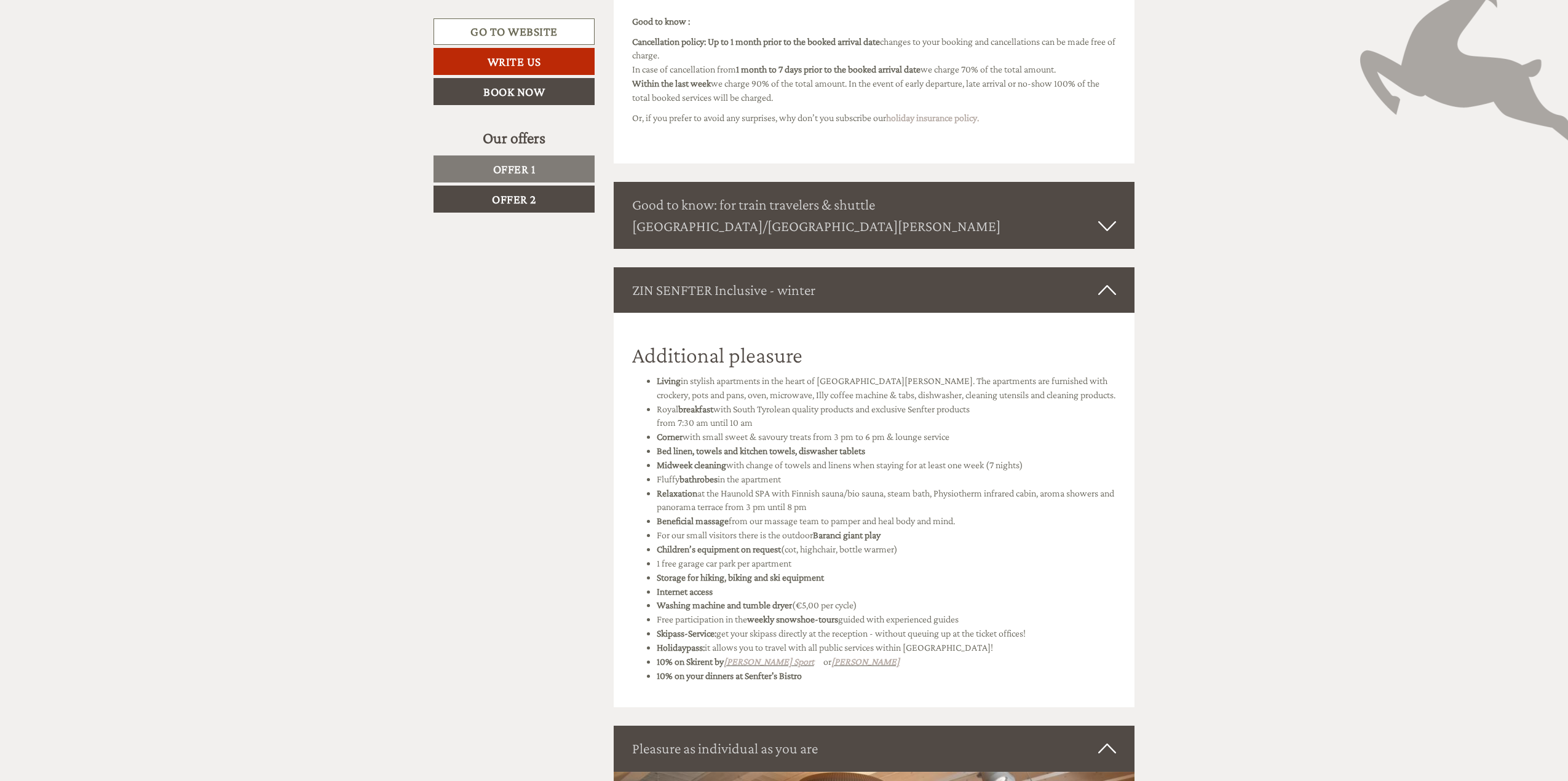
scroll to position [2067, 0]
